Goal: Task Accomplishment & Management: Manage account settings

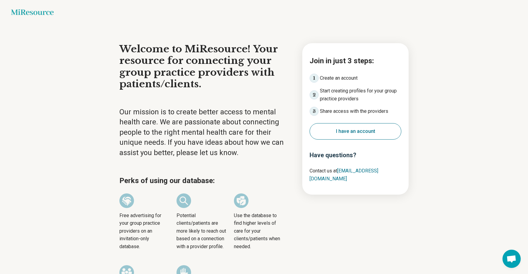
click at [368, 127] on button "I have an account" at bounding box center [356, 131] width 92 height 16
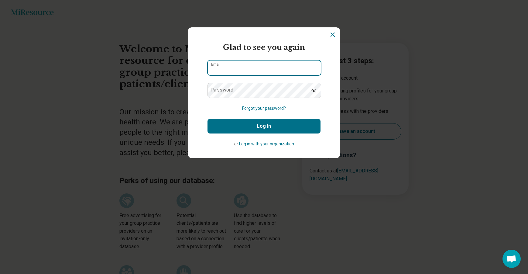
click at [261, 68] on input "Email" at bounding box center [264, 68] width 113 height 15
type input "**********"
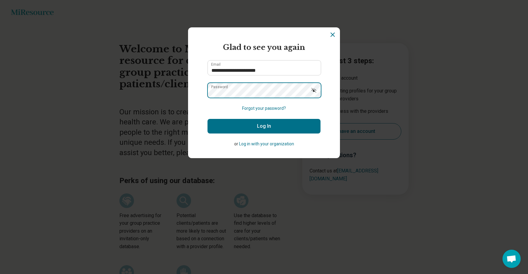
click at [208, 119] on button "Log In" at bounding box center [264, 126] width 113 height 15
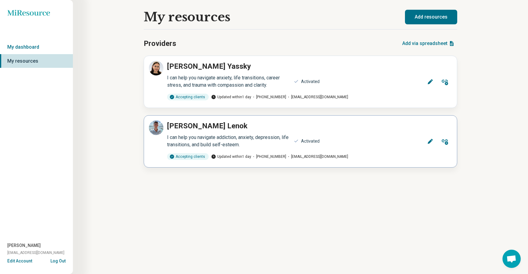
click at [431, 139] on icon at bounding box center [430, 141] width 6 height 6
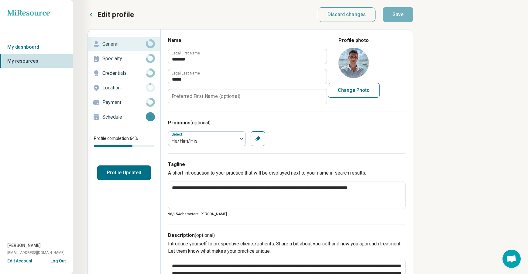
click at [120, 87] on p "Location" at bounding box center [123, 87] width 43 height 7
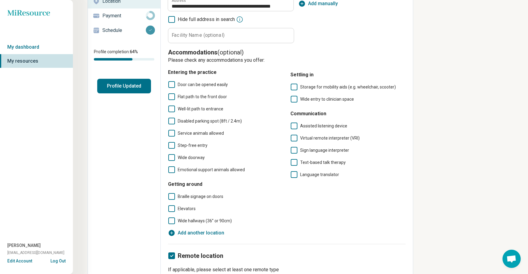
scroll to position [87, 0]
click at [170, 85] on icon at bounding box center [171, 84] width 7 height 7
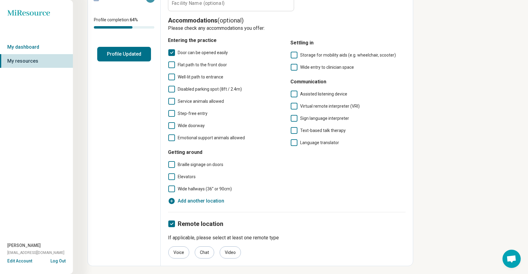
scroll to position [120, 0]
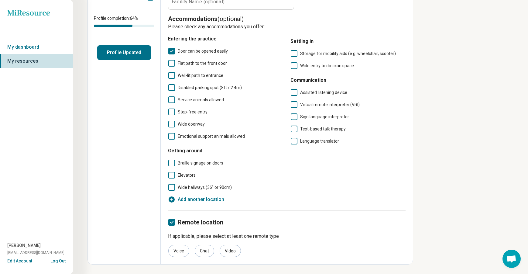
click at [174, 175] on icon at bounding box center [171, 175] width 7 height 7
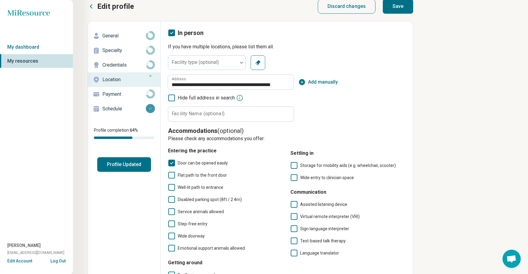
scroll to position [0, 0]
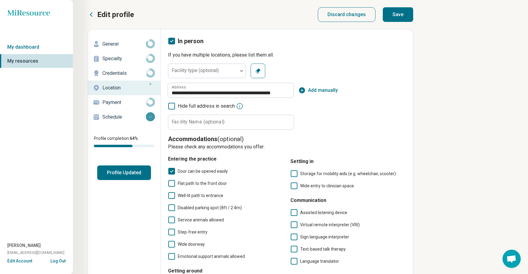
click at [400, 9] on button "Save" at bounding box center [398, 14] width 30 height 15
click at [129, 73] on p "Credentials" at bounding box center [123, 73] width 43 height 7
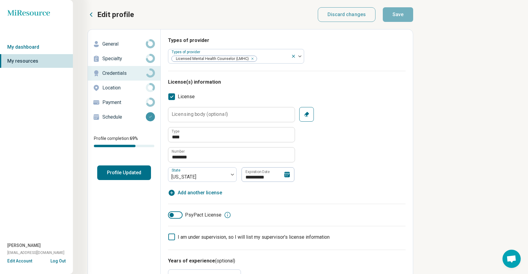
click at [126, 44] on p "General" at bounding box center [123, 43] width 43 height 7
type textarea "*"
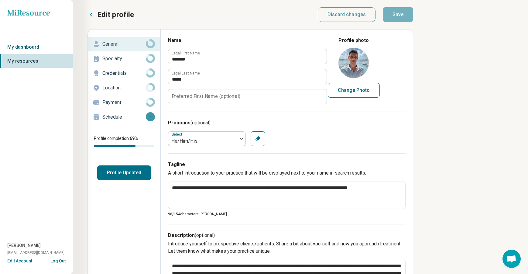
click at [35, 44] on link "My dashboard" at bounding box center [36, 47] width 73 height 14
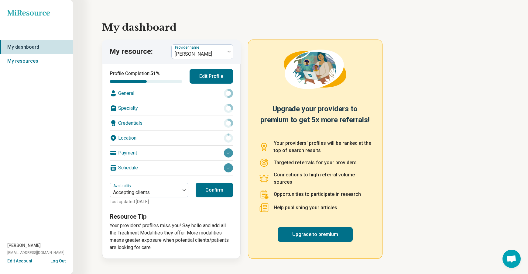
click at [218, 188] on button "Confirm" at bounding box center [214, 190] width 37 height 15
click at [204, 57] on div at bounding box center [198, 54] width 49 height 9
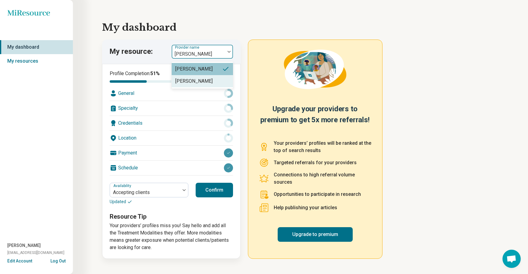
click at [202, 79] on div "Michael Lenok" at bounding box center [193, 81] width 37 height 7
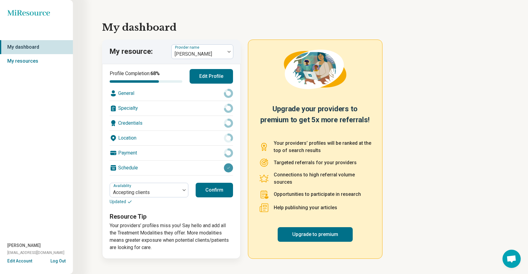
click at [222, 190] on button "Confirm" at bounding box center [214, 190] width 37 height 15
click at [315, 233] on link "Upgrade to premium" at bounding box center [315, 234] width 75 height 15
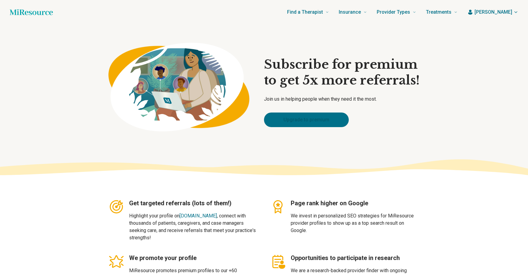
click at [314, 119] on link "Upgrade to premium" at bounding box center [306, 119] width 85 height 15
click at [504, 9] on span "Alexandra" at bounding box center [494, 12] width 38 height 7
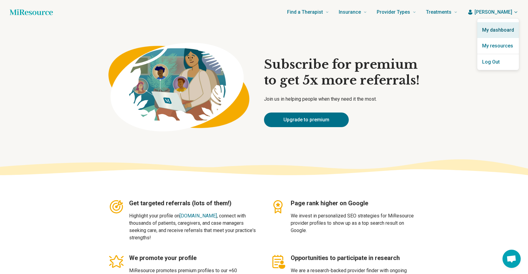
click at [504, 31] on link "My dashboard" at bounding box center [499, 30] width 42 height 16
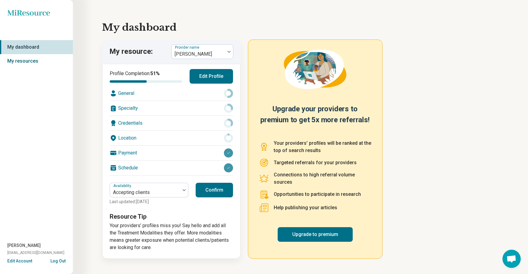
click at [24, 55] on link "My resources" at bounding box center [36, 61] width 73 height 14
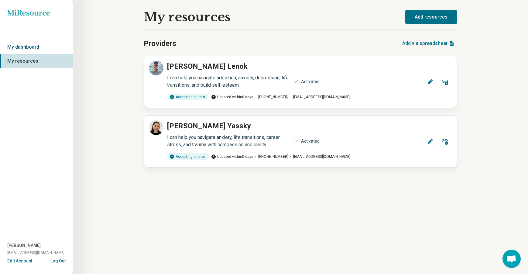
click at [21, 46] on link "My dashboard" at bounding box center [36, 47] width 73 height 14
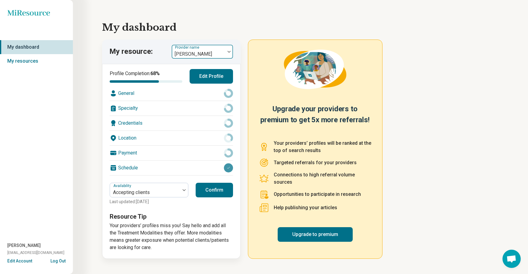
click at [187, 51] on div at bounding box center [198, 54] width 49 height 9
click at [204, 71] on div "[PERSON_NAME]" at bounding box center [202, 69] width 61 height 12
click at [210, 59] on div "My resource: option Laura Yassky, selected. Provider name Laura Yassky" at bounding box center [171, 52] width 139 height 24
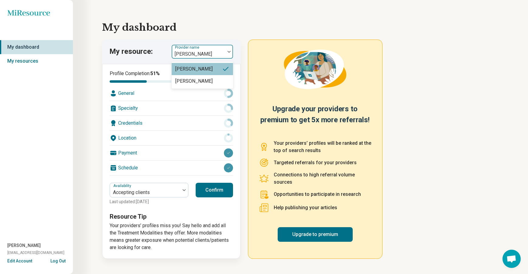
click at [208, 55] on div at bounding box center [198, 54] width 49 height 9
click at [209, 79] on div "Michael Lenok" at bounding box center [202, 81] width 61 height 12
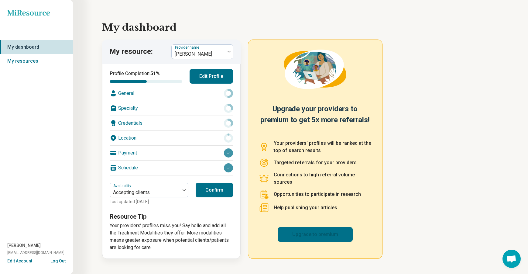
click at [320, 231] on link "Upgrade to premium" at bounding box center [315, 234] width 75 height 15
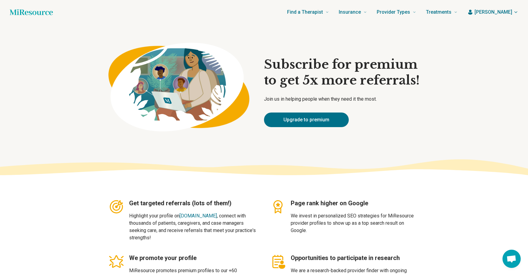
click at [32, 13] on icon "Home page" at bounding box center [31, 12] width 43 height 12
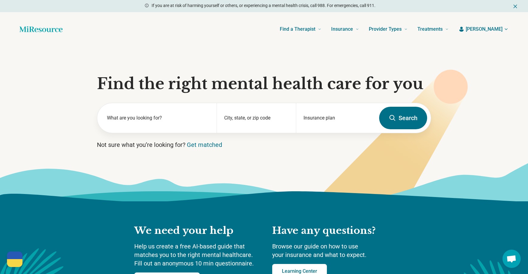
click at [482, 29] on span "[PERSON_NAME]" at bounding box center [484, 29] width 37 height 7
click at [486, 44] on link "My dashboard" at bounding box center [488, 47] width 41 height 16
